Goal: Information Seeking & Learning: Check status

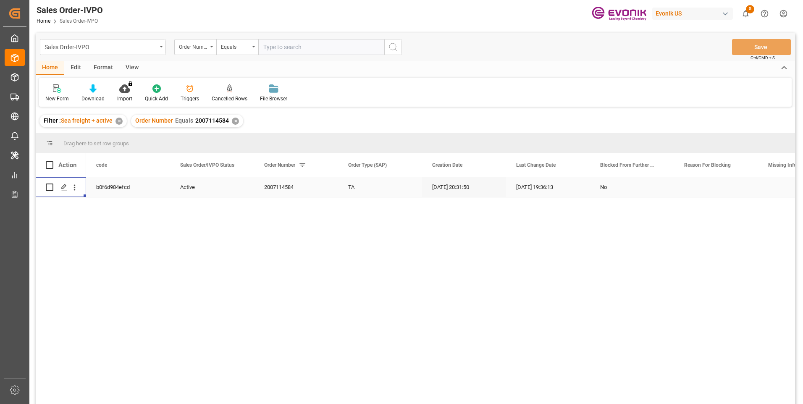
click at [291, 50] on input "text" at bounding box center [321, 47] width 126 height 16
paste input "2007123580"
type input "2007123580"
drag, startPoint x: 395, startPoint y: 47, endPoint x: 390, endPoint y: 48, distance: 4.6
click at [395, 47] on icon "search button" at bounding box center [393, 47] width 10 height 10
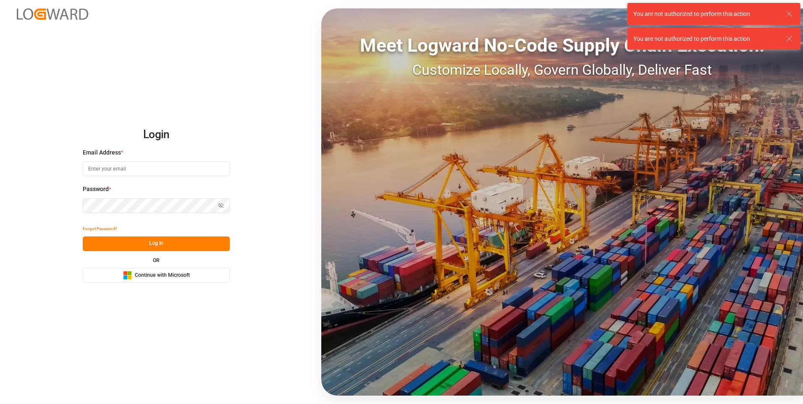
type input "julissa.then@leschaco.com"
click at [135, 243] on button "Log In" at bounding box center [156, 243] width 147 height 15
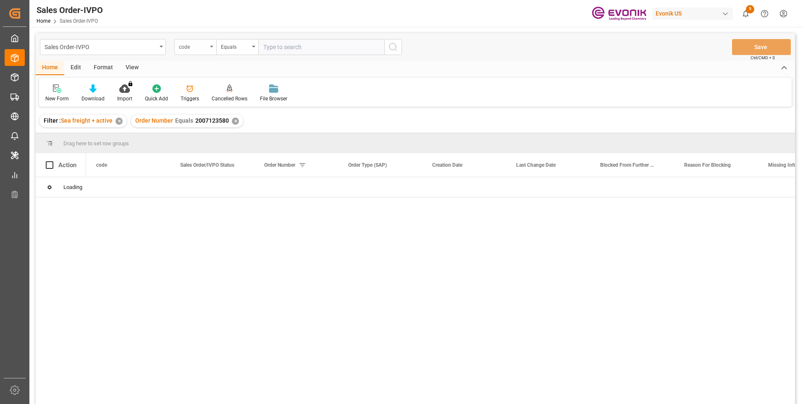
click at [192, 47] on div "code" at bounding box center [193, 46] width 29 height 10
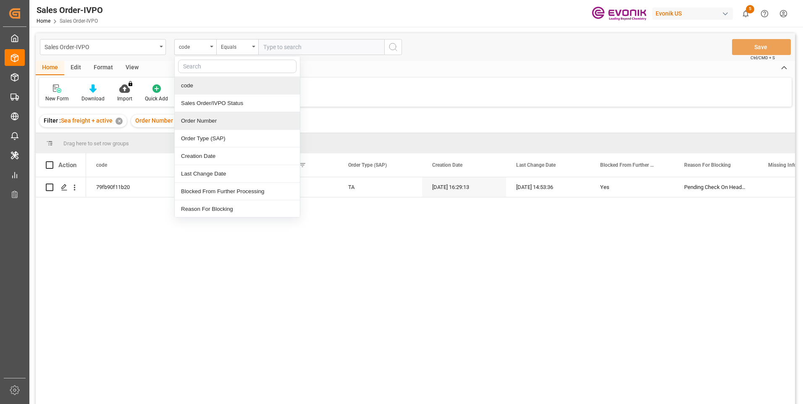
click at [198, 120] on div "Order Number" at bounding box center [237, 121] width 125 height 18
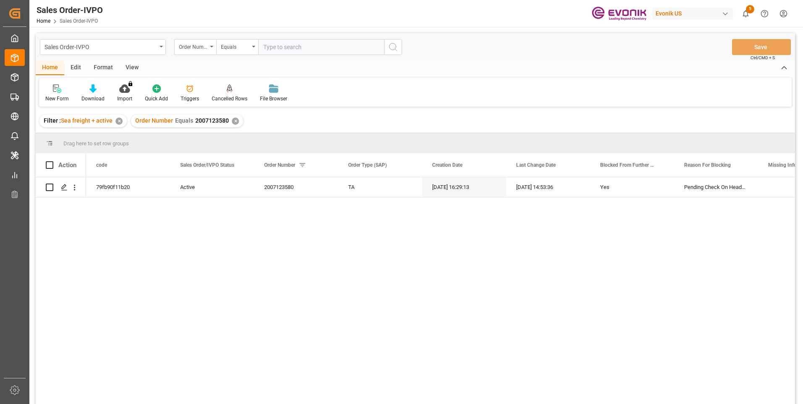
click at [307, 49] on input "text" at bounding box center [321, 47] width 126 height 16
paste input "2007123580"
type input "2007123580"
click at [404, 50] on div "Sales Order-IVPO Order Number Equals 2007123580 Save Ctrl/CMD + S" at bounding box center [415, 47] width 759 height 28
click at [394, 50] on circle "search button" at bounding box center [392, 46] width 7 height 7
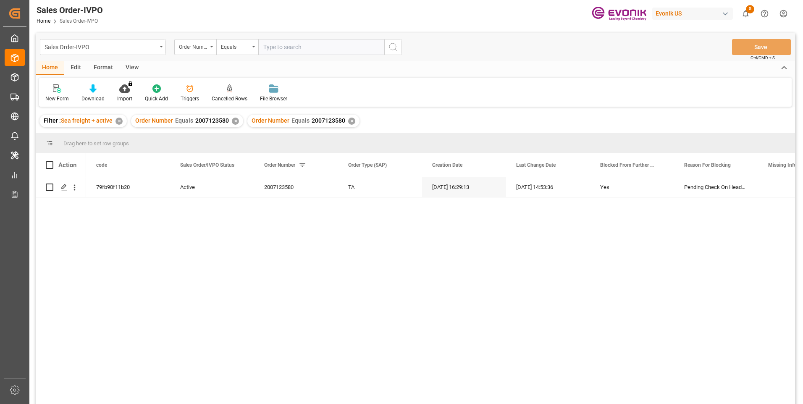
click at [234, 121] on div "✕" at bounding box center [235, 121] width 7 height 7
click at [75, 191] on icon "open menu" at bounding box center [74, 187] width 9 height 9
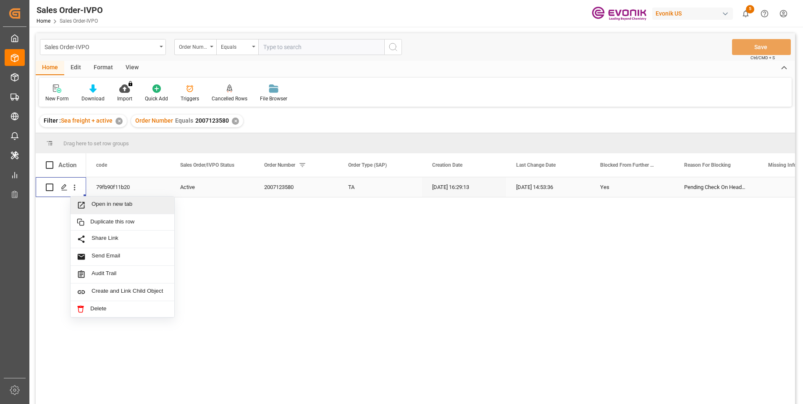
click at [101, 203] on span "Open in new tab" at bounding box center [130, 205] width 76 height 9
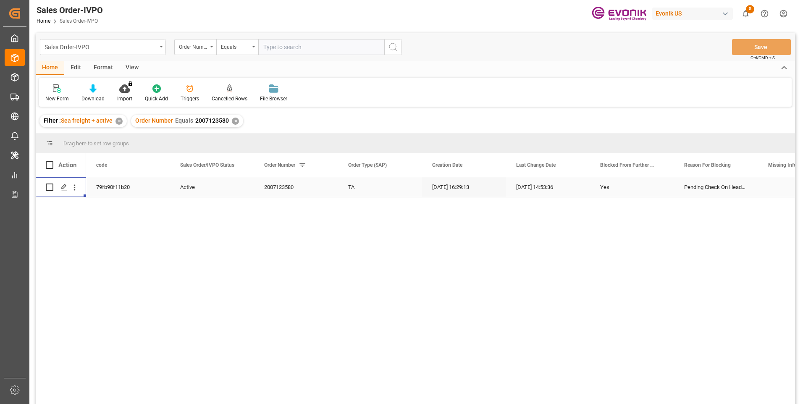
click at [282, 45] on input "text" at bounding box center [321, 47] width 126 height 16
paste input "2007000820"
type input "2007000820"
click at [236, 123] on div "✕" at bounding box center [235, 121] width 7 height 7
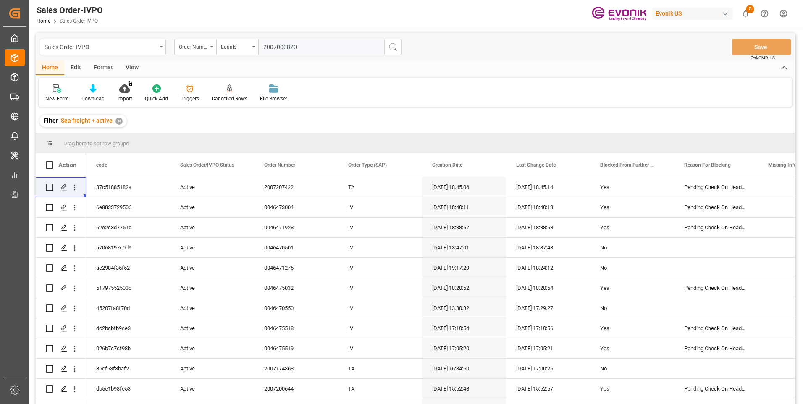
click at [319, 48] on input "2007000820" at bounding box center [321, 47] width 126 height 16
click at [392, 46] on icon "search button" at bounding box center [393, 47] width 10 height 10
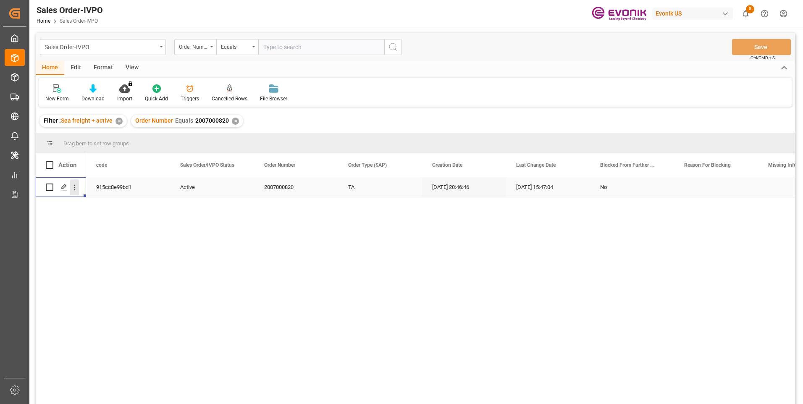
click at [76, 186] on icon "open menu" at bounding box center [74, 187] width 9 height 9
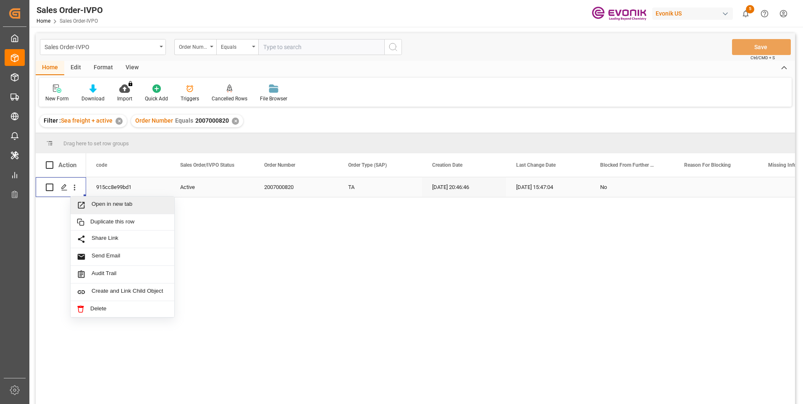
click at [105, 208] on span "Open in new tab" at bounding box center [130, 205] width 76 height 9
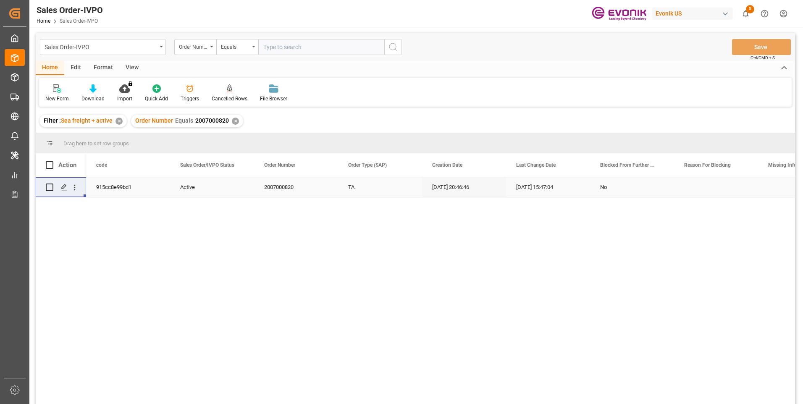
click at [286, 47] on input "text" at bounding box center [321, 47] width 126 height 16
paste input "46473438"
type input "0046473438"
click at [400, 49] on button "search button" at bounding box center [393, 47] width 18 height 16
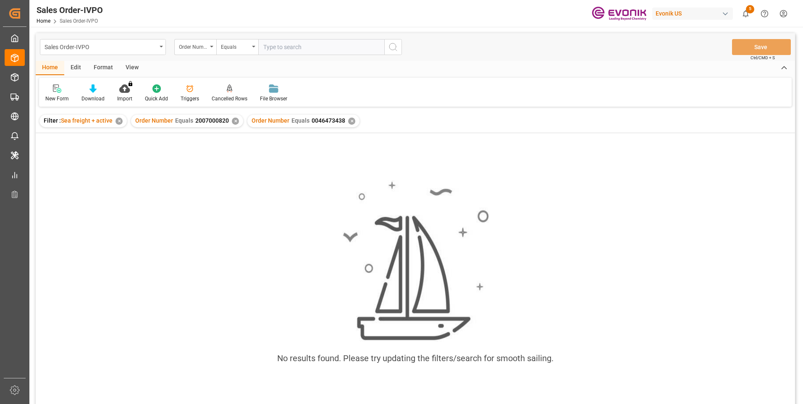
click at [235, 121] on div "✕" at bounding box center [235, 121] width 7 height 7
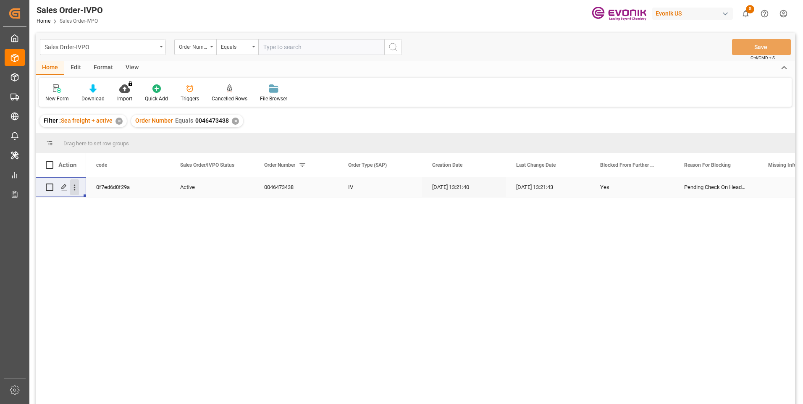
click at [76, 185] on icon "open menu" at bounding box center [74, 187] width 9 height 9
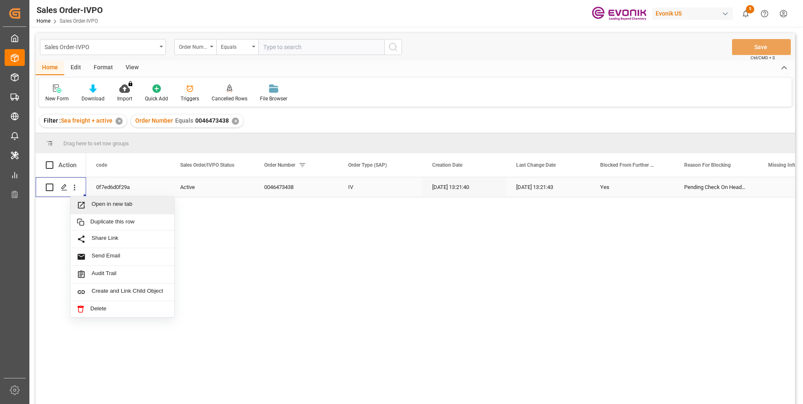
click at [136, 205] on span "Open in new tab" at bounding box center [130, 205] width 76 height 9
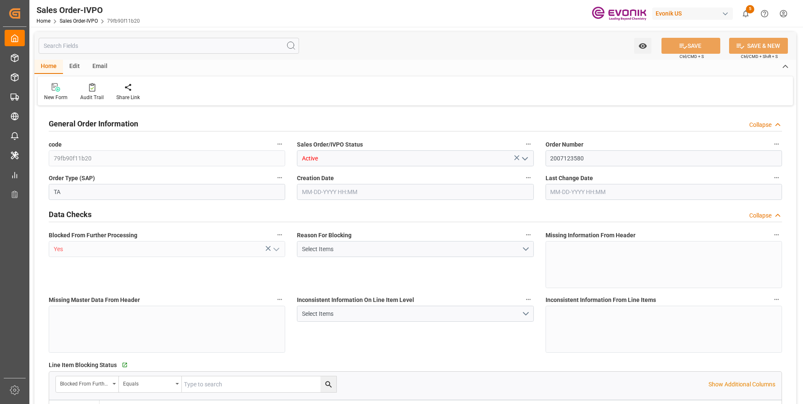
type input "DOCAU"
type input "0"
type input "1"
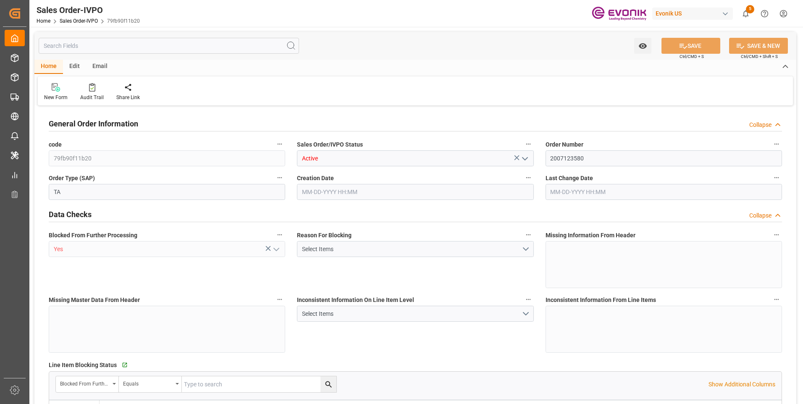
type input "4739.52"
type input "45.8938"
type input "19000"
type input "60"
type input "08-01-2025 16:29"
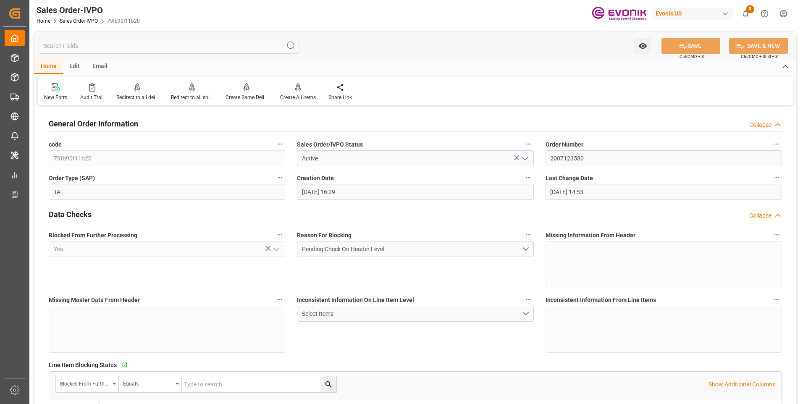
type input "[DATE] 14:53"
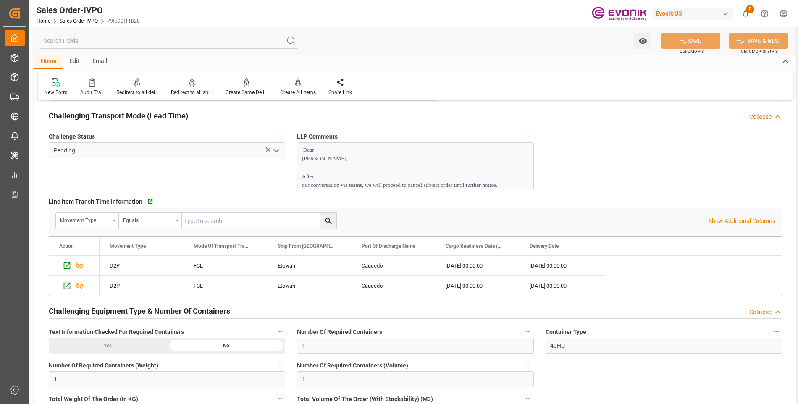
scroll to position [1470, 0]
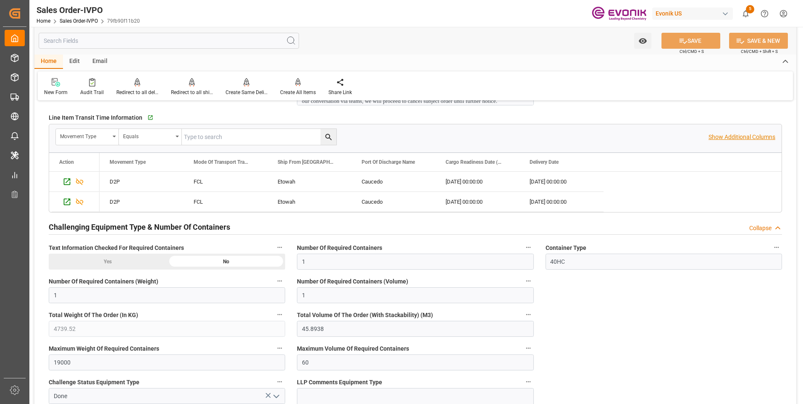
click at [743, 140] on p "Show Additional Columns" at bounding box center [742, 137] width 67 height 9
click at [644, 203] on div "8be57176f1a2" at bounding box center [646, 202] width 84 height 20
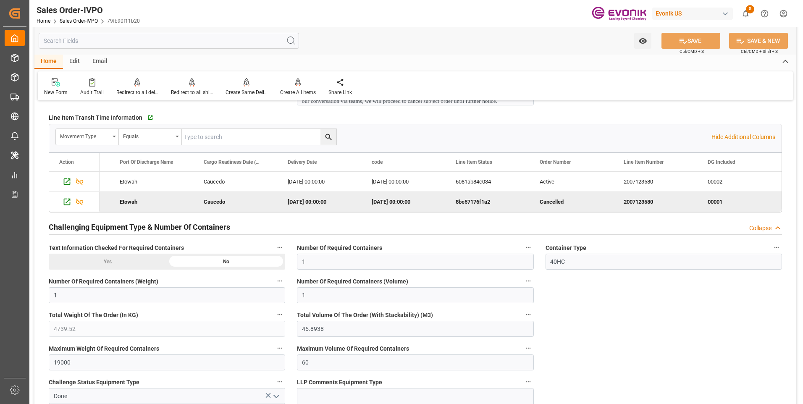
scroll to position [0, 242]
click at [534, 181] on div "2007123580" at bounding box center [572, 182] width 84 height 20
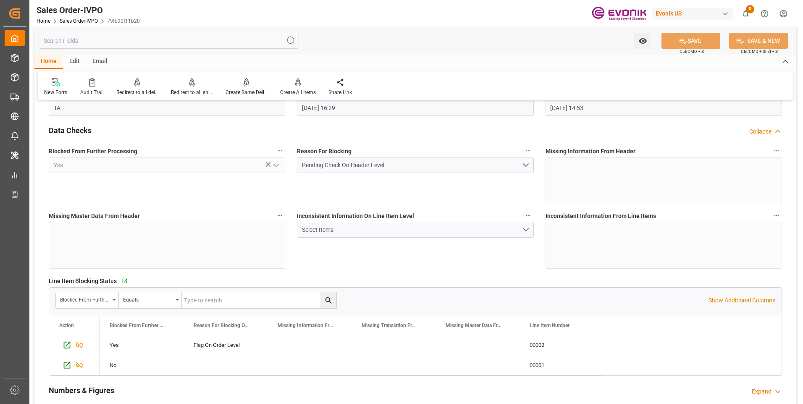
scroll to position [0, 0]
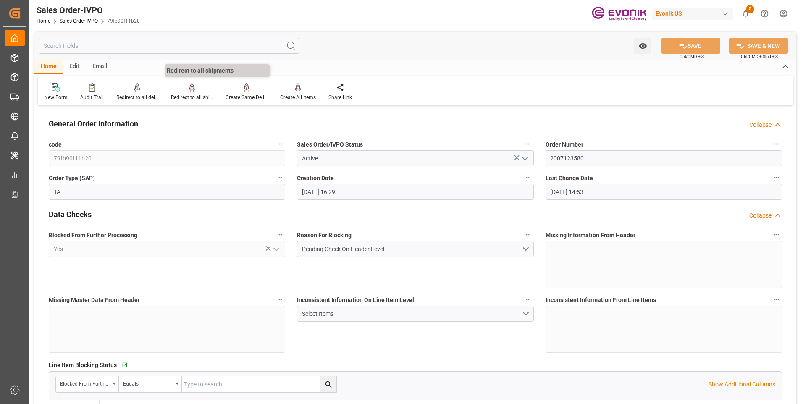
click at [201, 97] on div "Redirect to all shipments" at bounding box center [192, 98] width 42 height 8
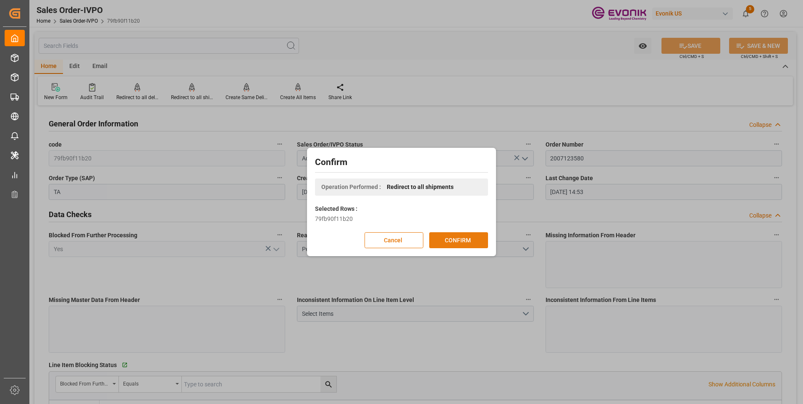
click at [459, 239] on button "CONFIRM" at bounding box center [458, 240] width 59 height 16
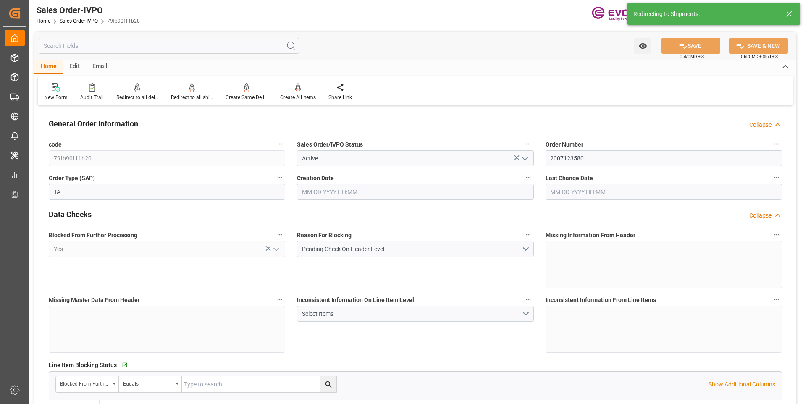
type input "08-01-2025 16:29"
type input "09-26-2025 14:53"
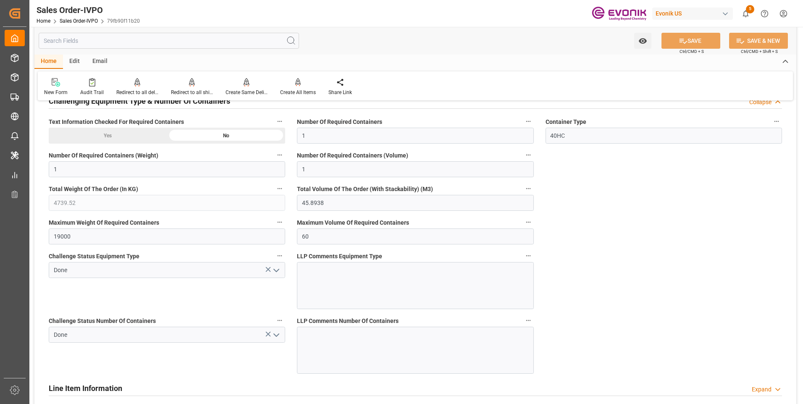
scroll to position [1680, 0]
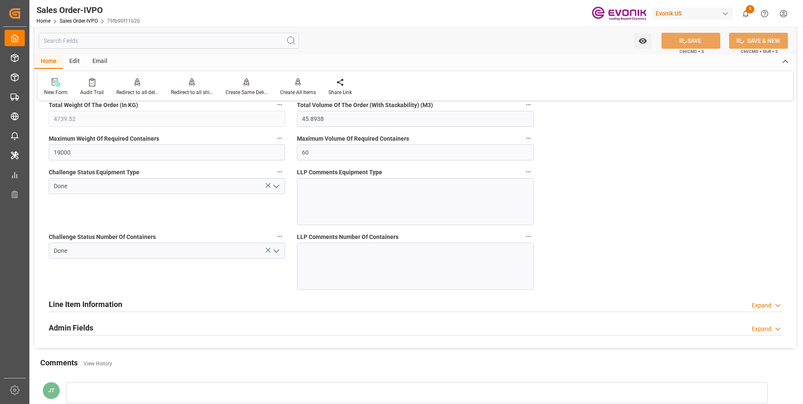
click at [98, 304] on h2 "Line Item Information" at bounding box center [85, 304] width 73 height 11
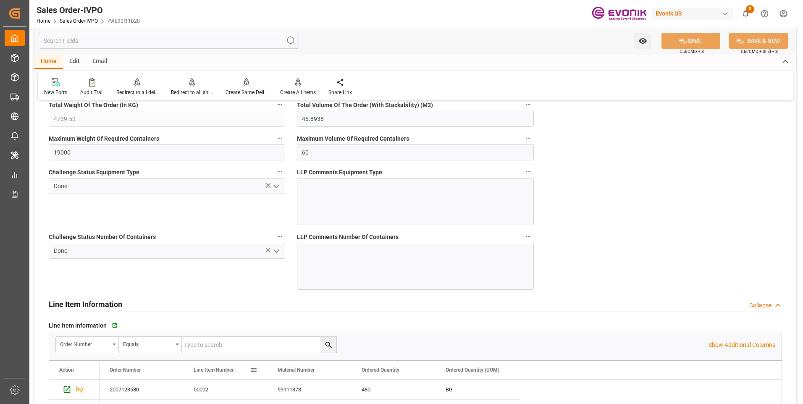
scroll to position [1764, 0]
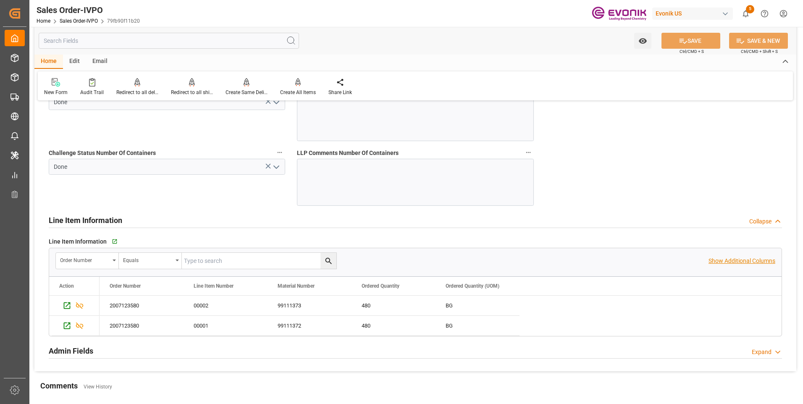
click at [747, 259] on p "Show Additional Columns" at bounding box center [742, 261] width 67 height 9
click at [64, 308] on icon "Press SPACE to select this row." at bounding box center [67, 305] width 7 height 7
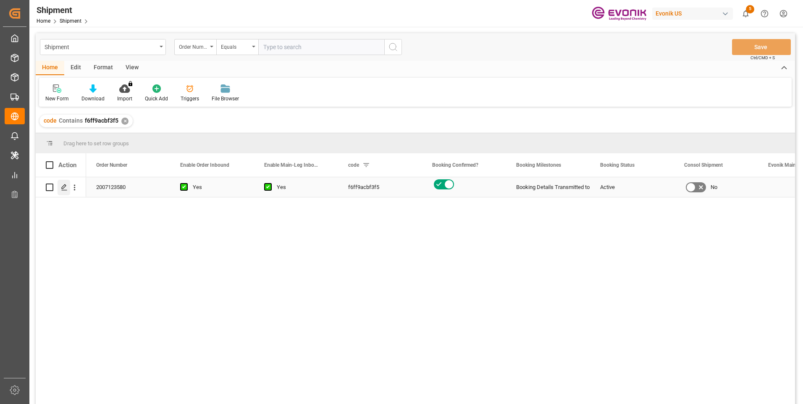
click at [65, 187] on icon "Press SPACE to select this row." at bounding box center [64, 187] width 7 height 7
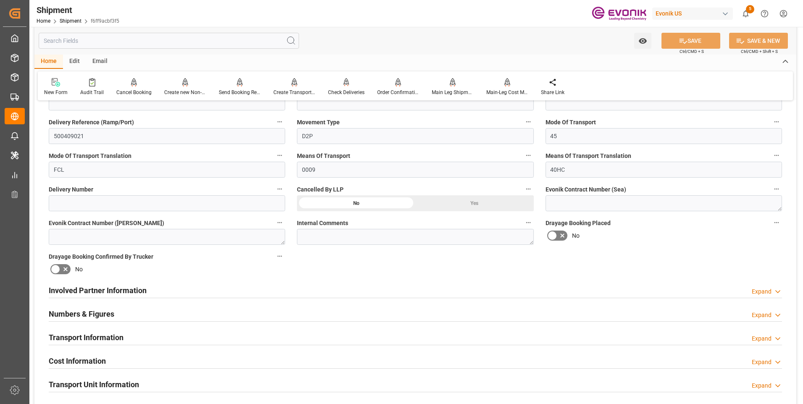
scroll to position [336, 0]
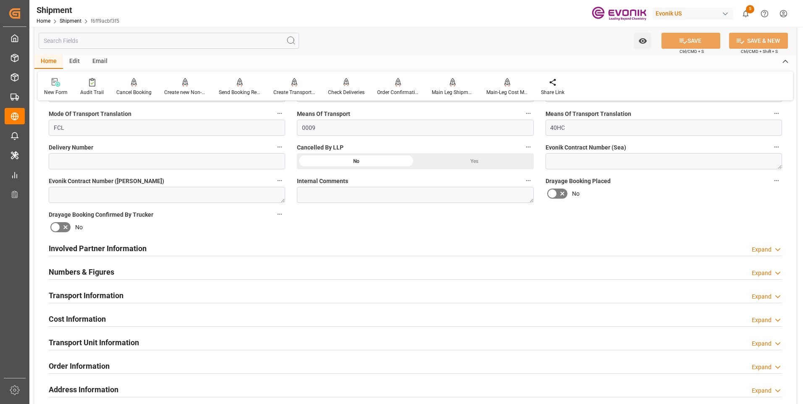
click at [184, 292] on div "Transport Information Expand" at bounding box center [415, 295] width 733 height 16
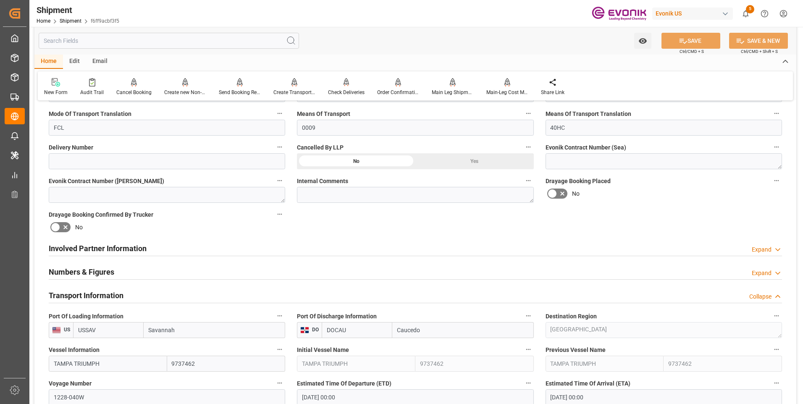
scroll to position [294, 0]
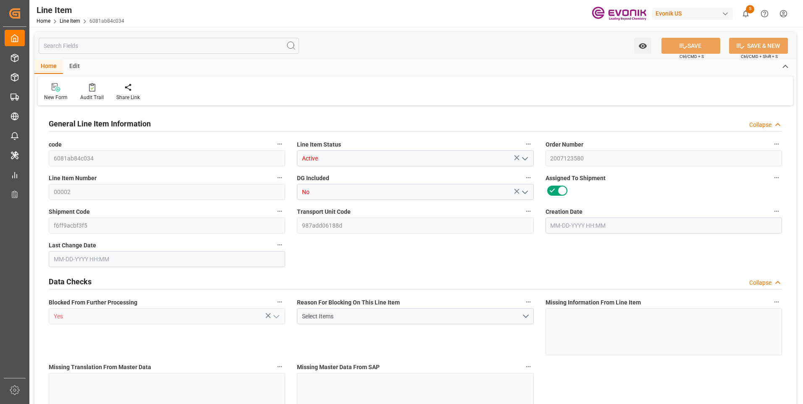
type input "16"
type input "4485.12"
type input "4354.56"
type input "22.9469"
type input "480"
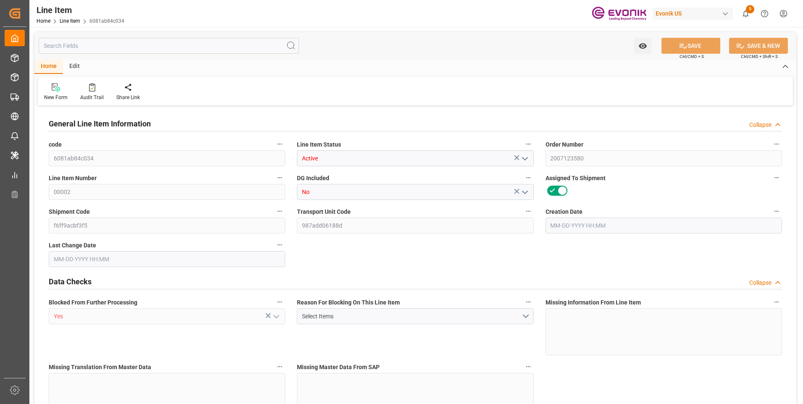
type input "16895.69"
type input "480"
type input "4485.12"
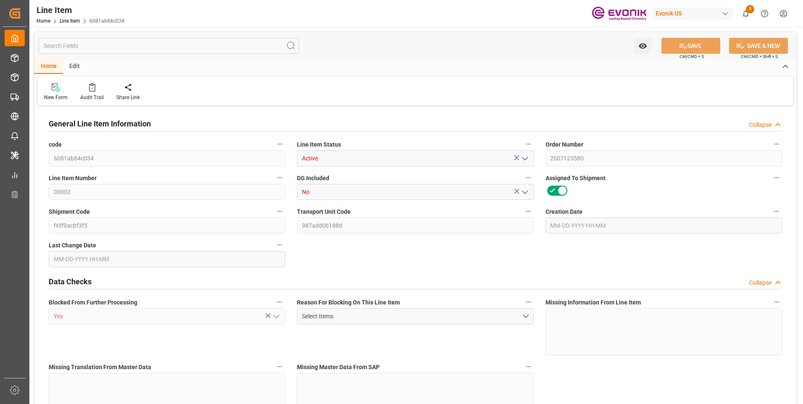
type input "4739.52"
type input "4354.56"
type input "22.9469"
type input "22946.88"
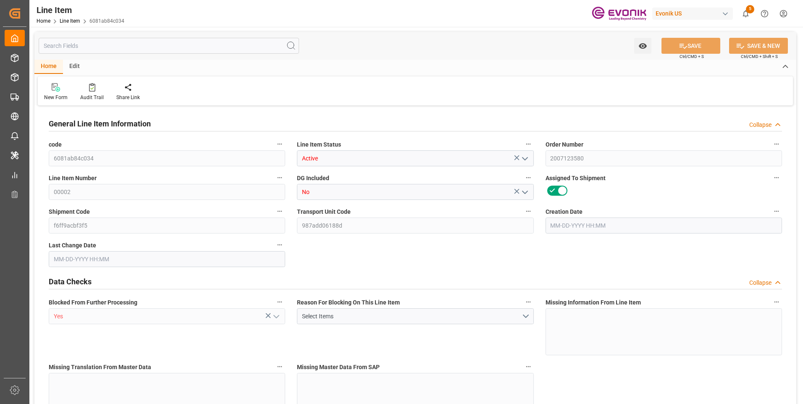
type input "0"
type input "09-24-2025 12:54"
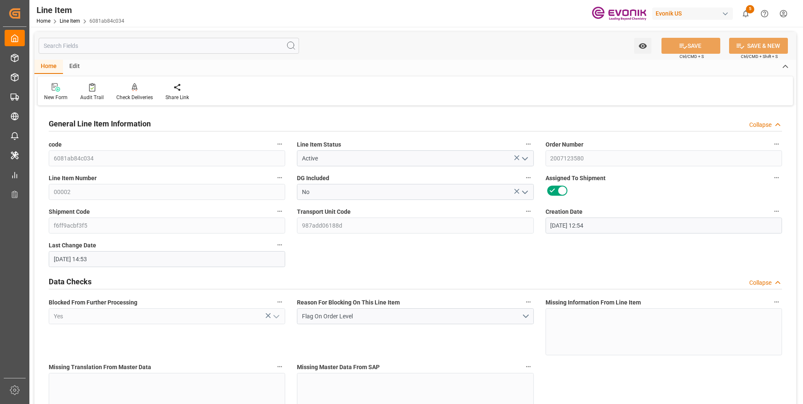
type input "09-26-2025 14:53"
type input "10-20-2025"
type input "09-30-2025"
type input "09-23-2025"
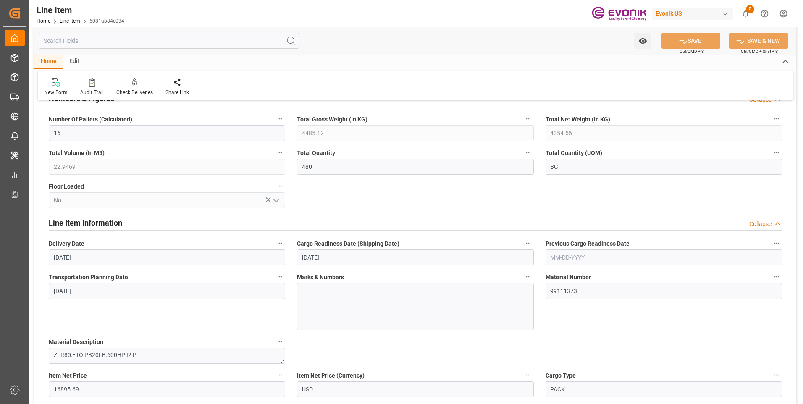
scroll to position [378, 0]
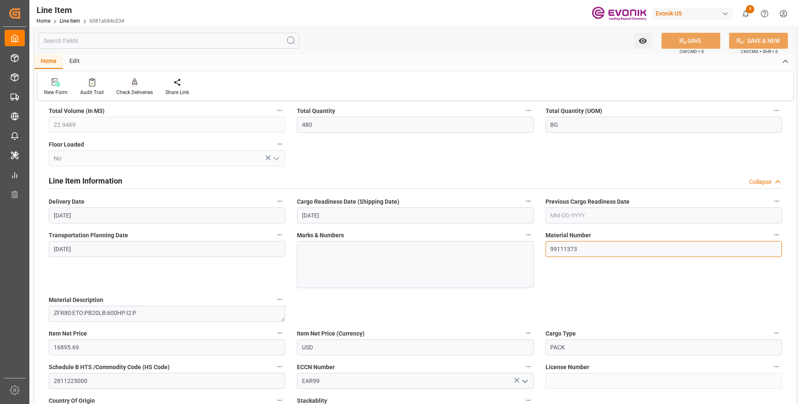
drag, startPoint x: 595, startPoint y: 247, endPoint x: 528, endPoint y: 247, distance: 67.2
click at [528, 247] on div "General Line Item Information Collapse code 6081ab84c034 Line Item Status Activ…" at bounding box center [415, 366] width 762 height 1272
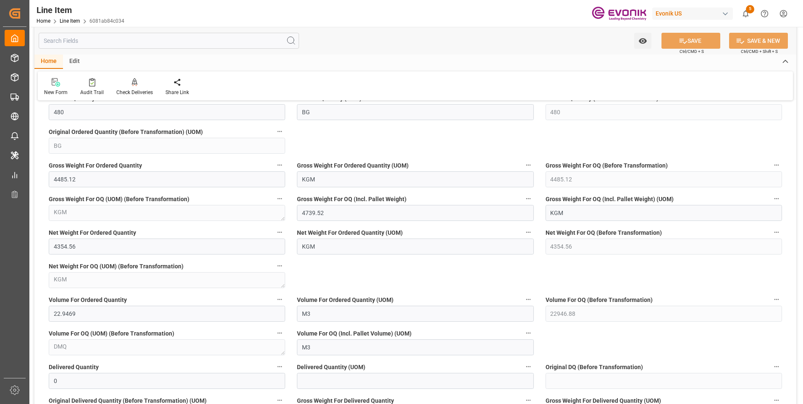
scroll to position [756, 0]
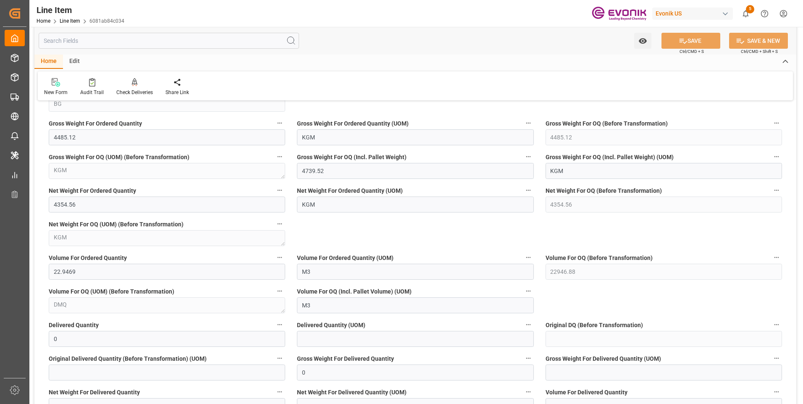
click at [542, 44] on div "Watch Option SAVE Ctrl/CMD + S SAVE & NEW Ctrl/CMD + Shift + S" at bounding box center [415, 41] width 762 height 28
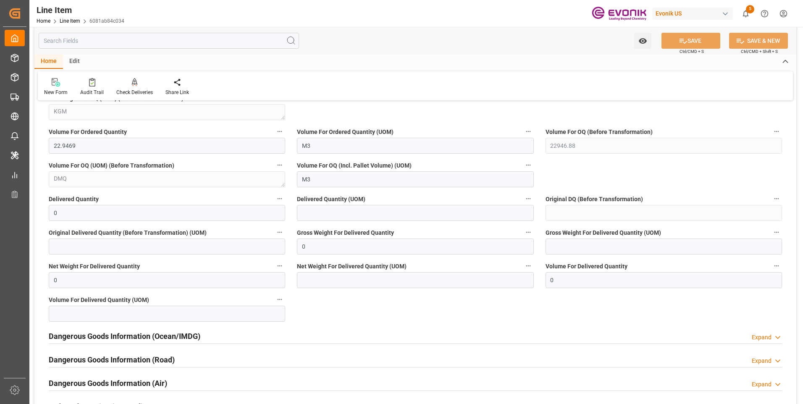
scroll to position [966, 0]
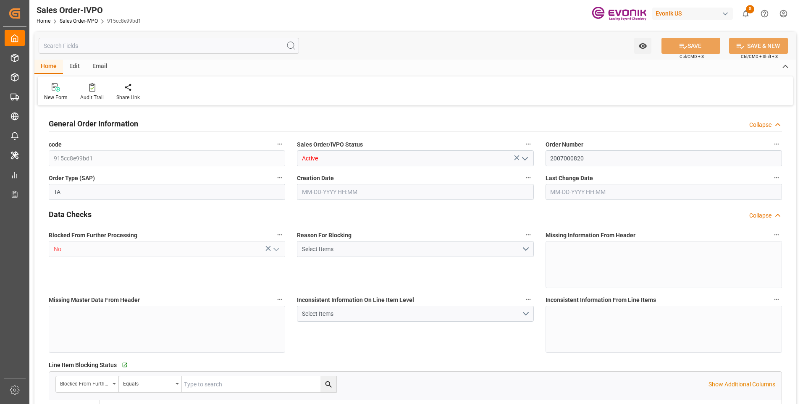
type input "COCTG"
type input "0"
type input "1"
type input "2"
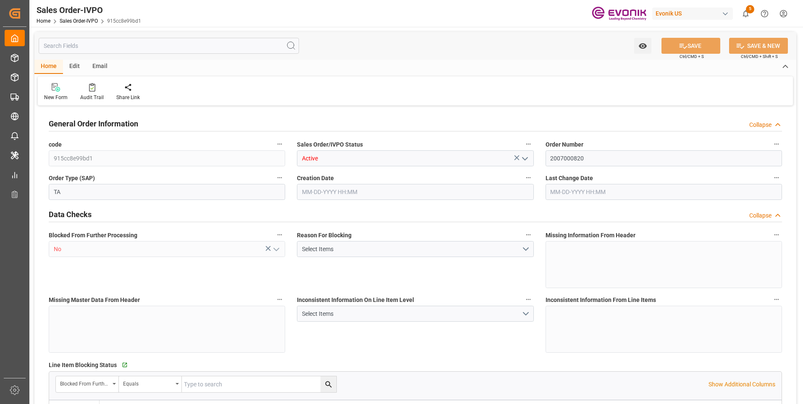
type input "18568"
type input "109.136"
type input "19000"
type input "60"
type input "[DATE] 20:46"
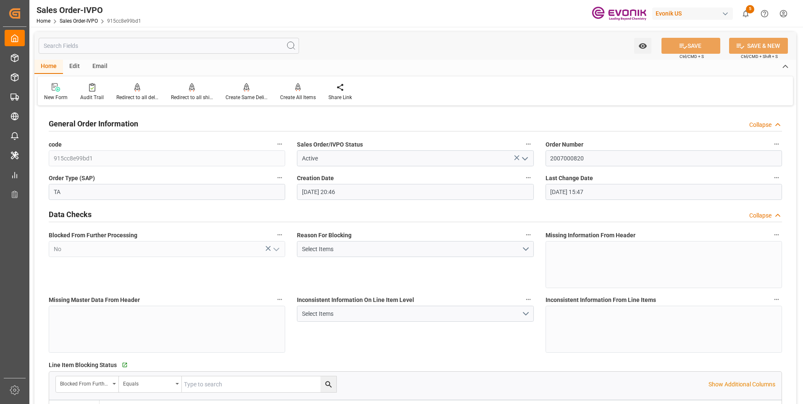
type input "[DATE] 15:47"
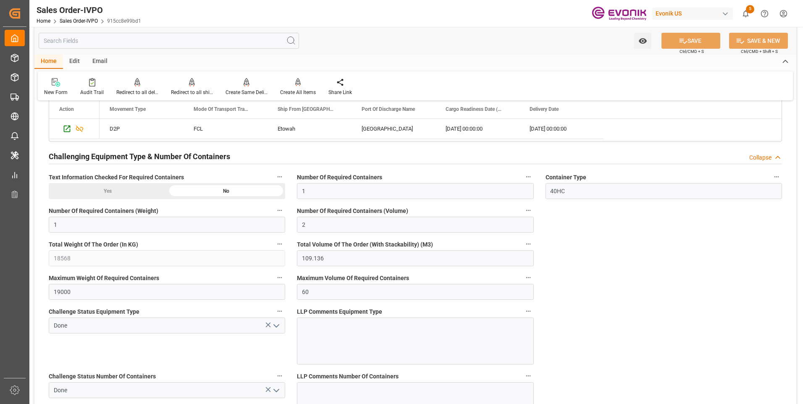
scroll to position [1428, 0]
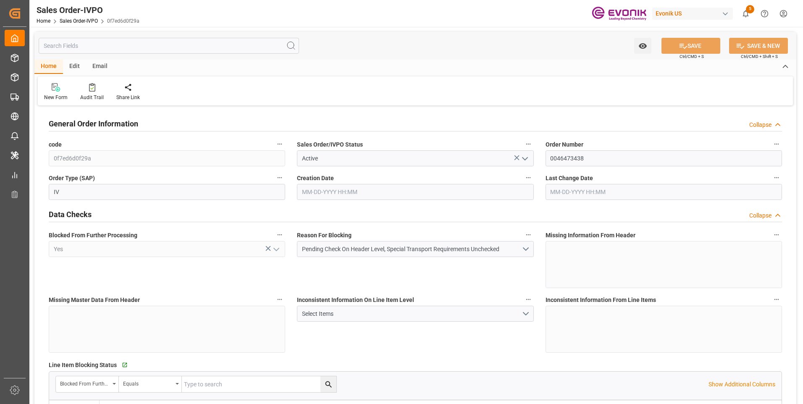
type input "BRIOA"
type input "0"
type input "4"
type input "82160"
type input "[DATE] 13:21"
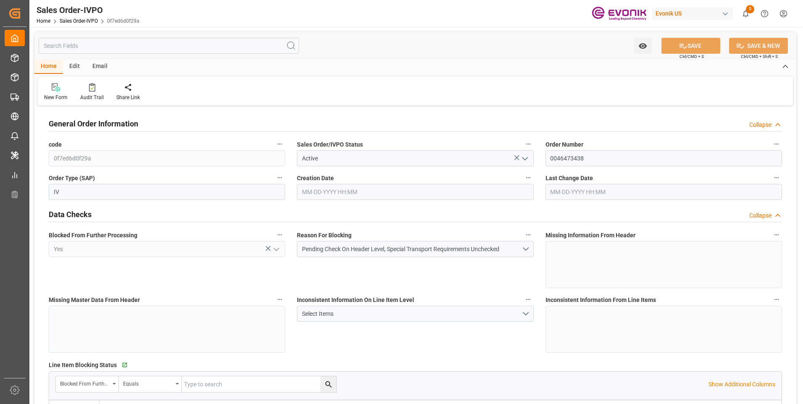
type input "[DATE] 13:21"
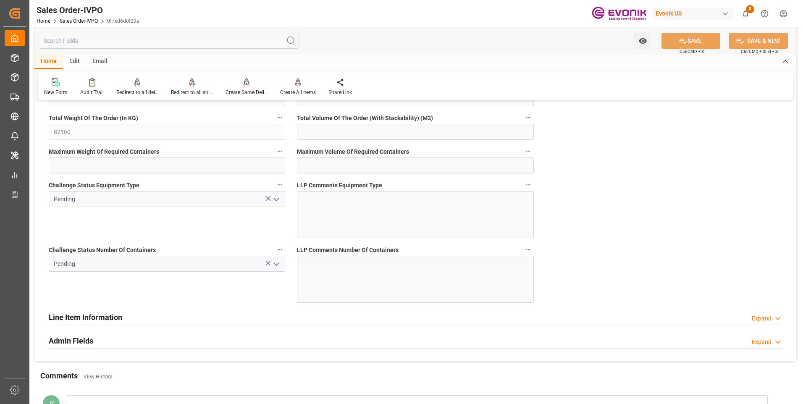
scroll to position [1786, 0]
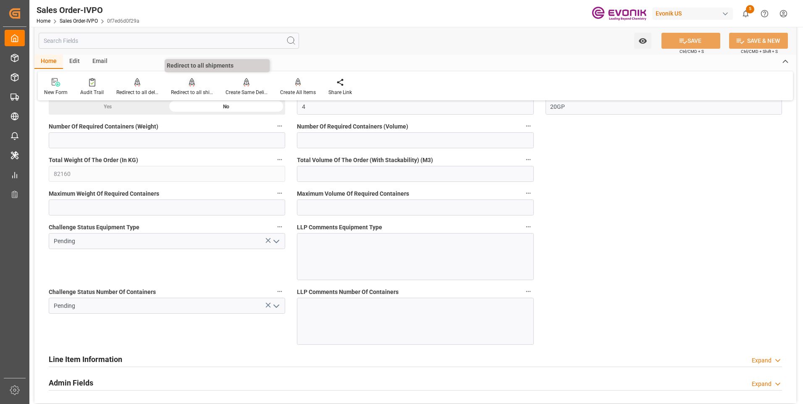
click at [191, 88] on div "Redirect to all shipments" at bounding box center [192, 87] width 55 height 18
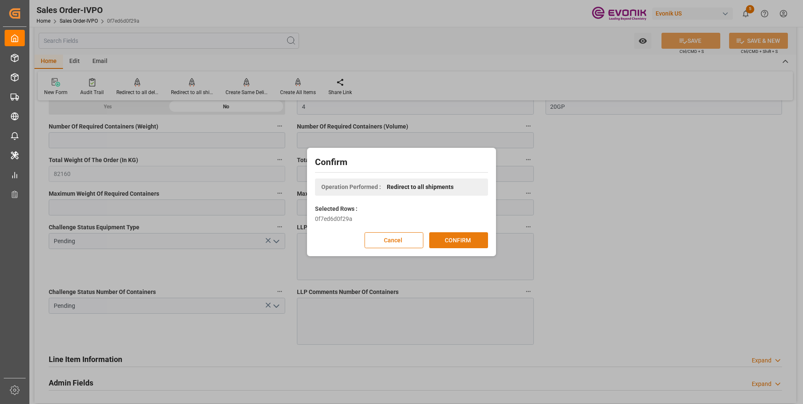
click at [451, 240] on button "CONFIRM" at bounding box center [458, 240] width 59 height 16
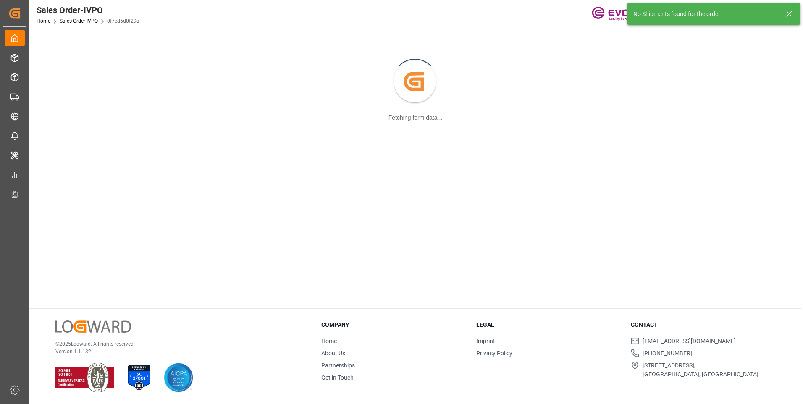
scroll to position [91, 0]
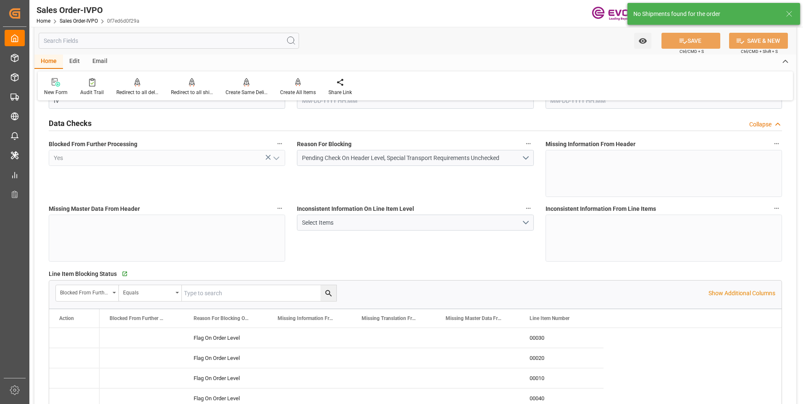
type input "BRIOA"
type input "0"
type input "4"
type input "82160"
type input "[DATE] 13:21"
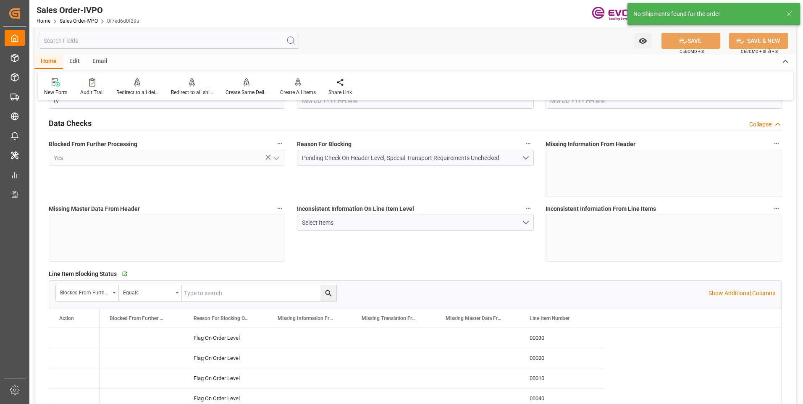
type input "[DATE] 13:21"
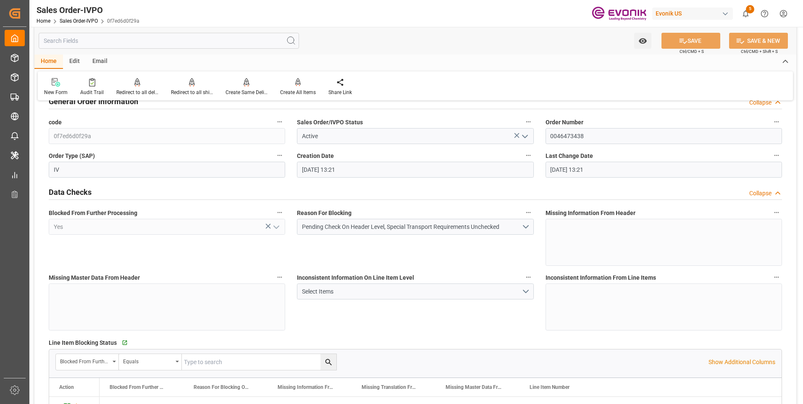
scroll to position [0, 0]
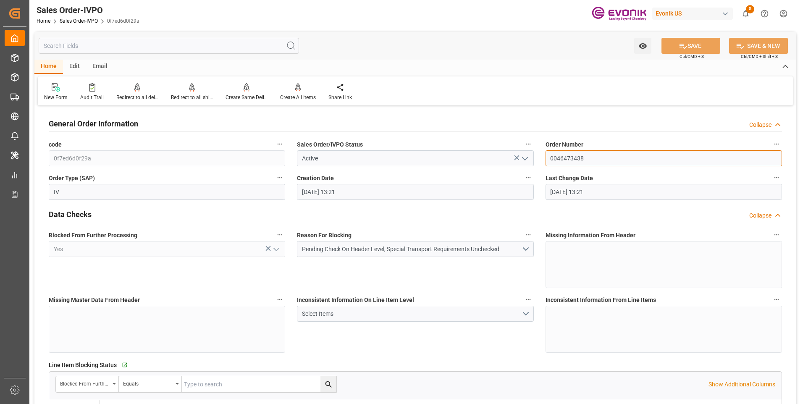
click at [570, 155] on input "0046473438" at bounding box center [664, 158] width 236 height 16
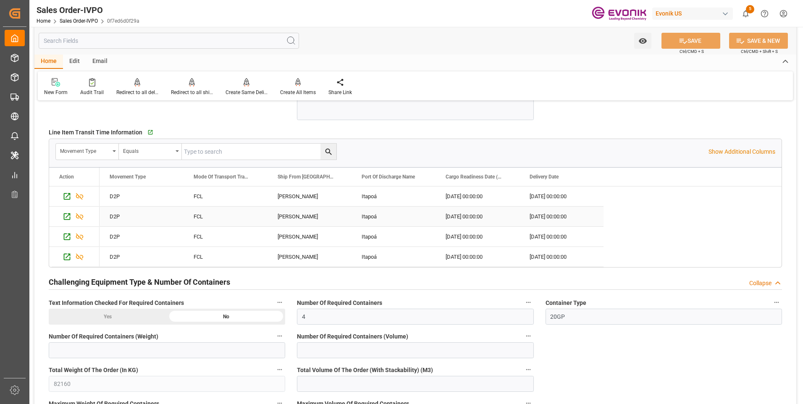
scroll to position [1492, 0]
